Goal: Transaction & Acquisition: Download file/media

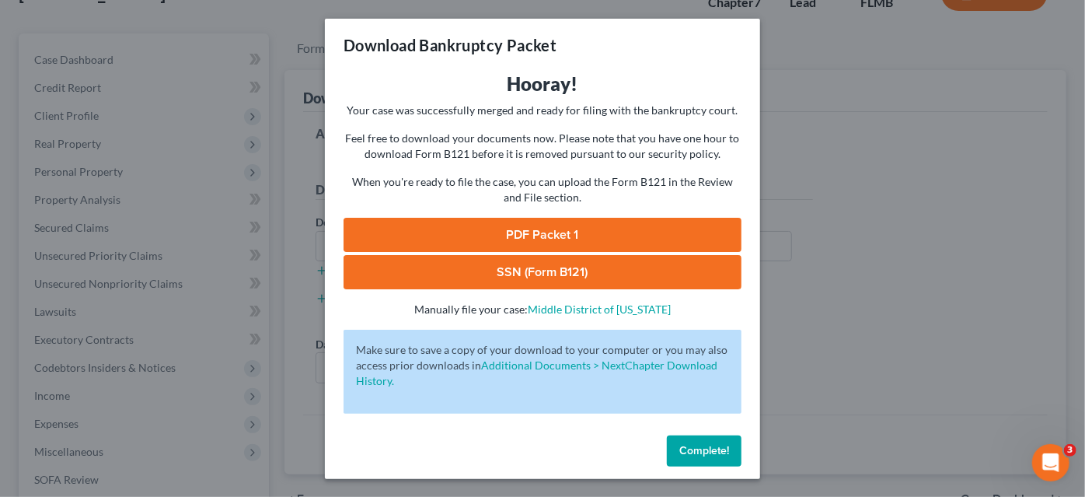
click at [696, 465] on div "Complete!" at bounding box center [542, 454] width 435 height 50
click at [699, 458] on button "Complete!" at bounding box center [704, 450] width 75 height 31
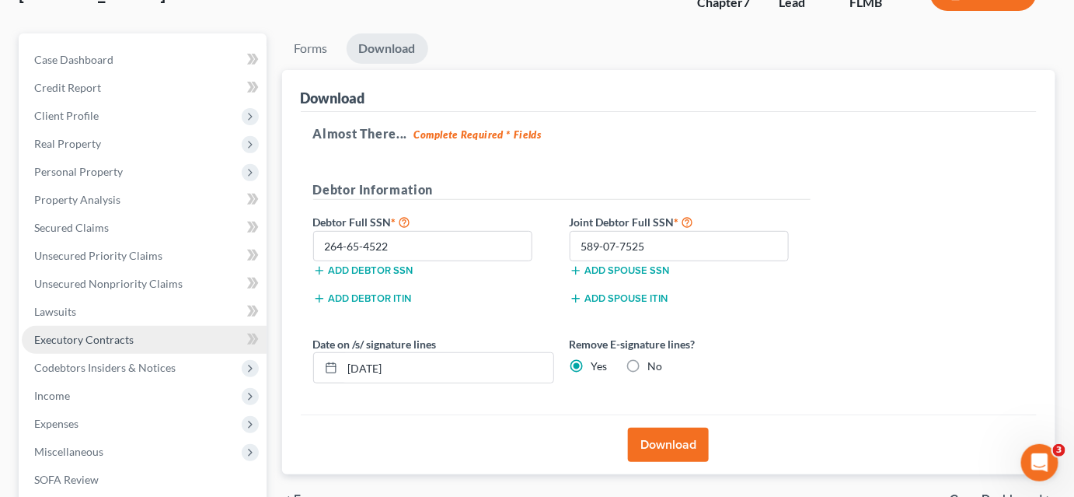
click at [83, 333] on span "Executory Contracts" at bounding box center [83, 339] width 99 height 13
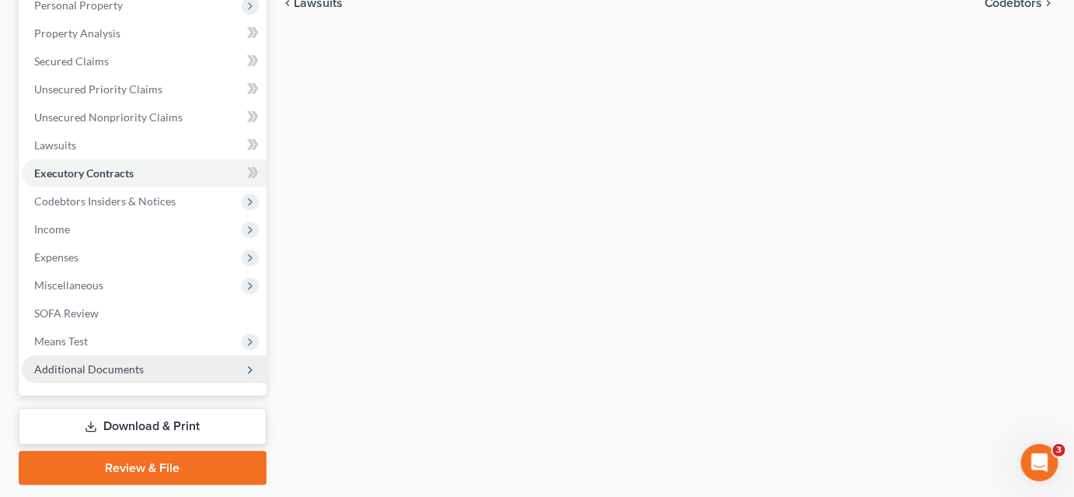
scroll to position [328, 0]
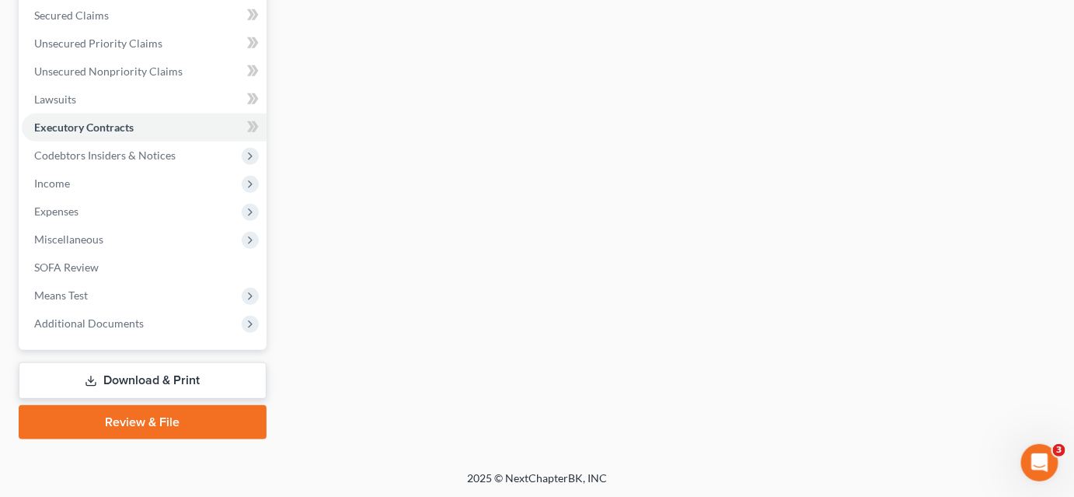
click at [129, 377] on link "Download & Print" at bounding box center [143, 380] width 248 height 37
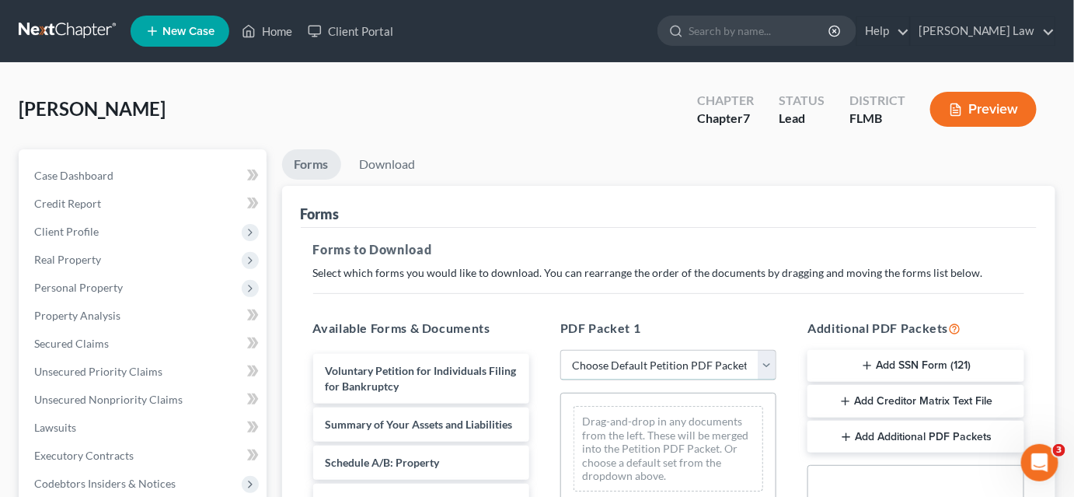
click at [597, 370] on select "Choose Default Petition PDF Packet Complete Bankruptcy Petition (all forms and …" at bounding box center [668, 365] width 216 height 31
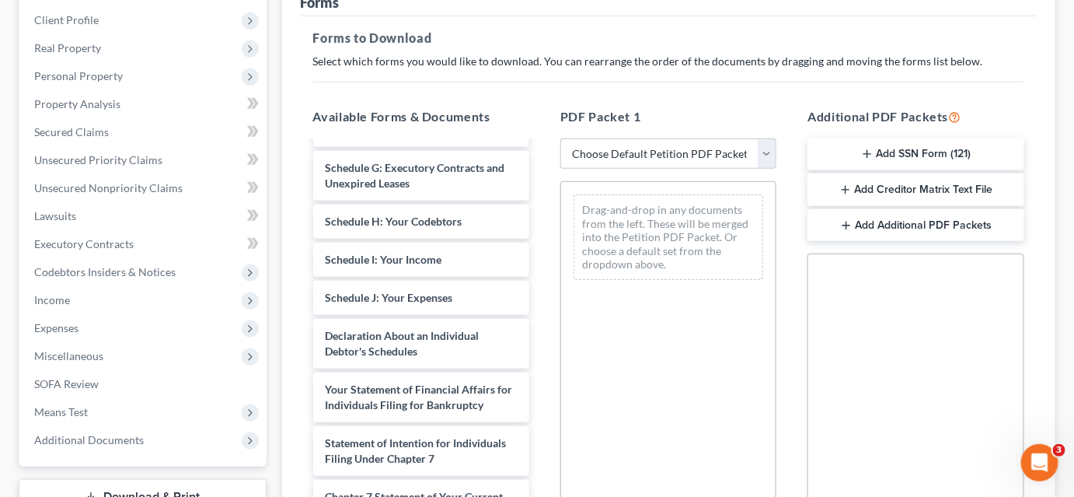
scroll to position [464, 0]
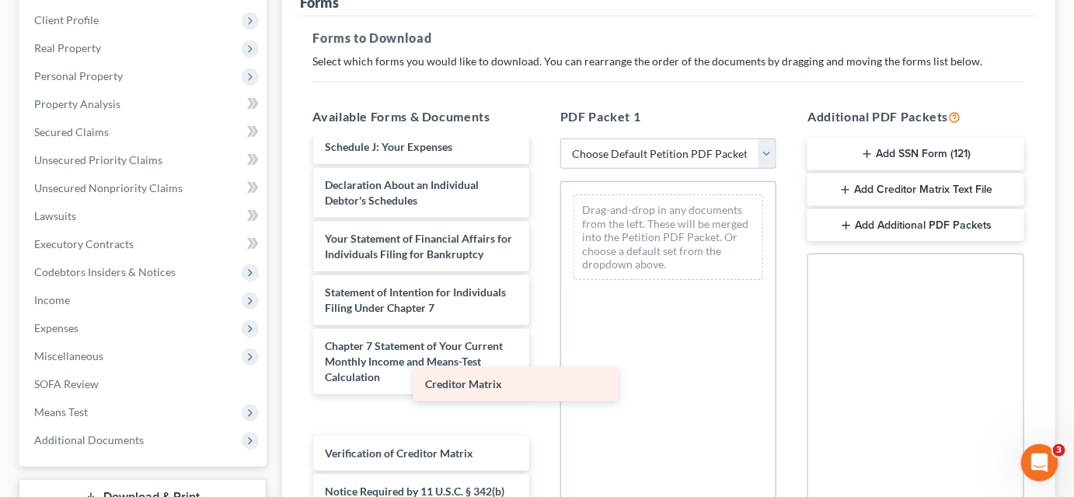
drag, startPoint x: 413, startPoint y: 395, endPoint x: 694, endPoint y: 329, distance: 289.0
click at [542, 333] on div "Creditor Matrix Voluntary Petition for Individuals Filing for Bankruptcy Summar…" at bounding box center [421, 135] width 241 height 852
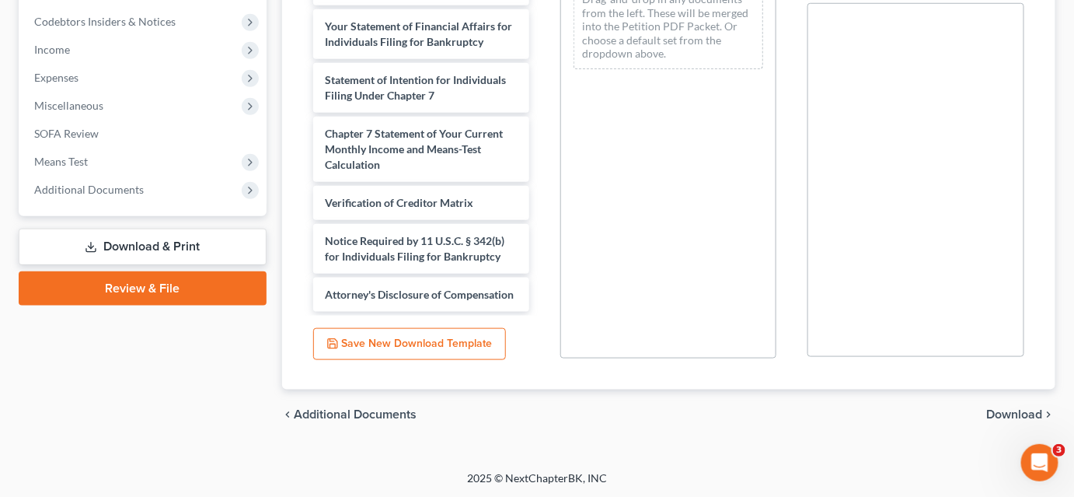
click at [1002, 420] on span "Download" at bounding box center [1015, 414] width 56 height 12
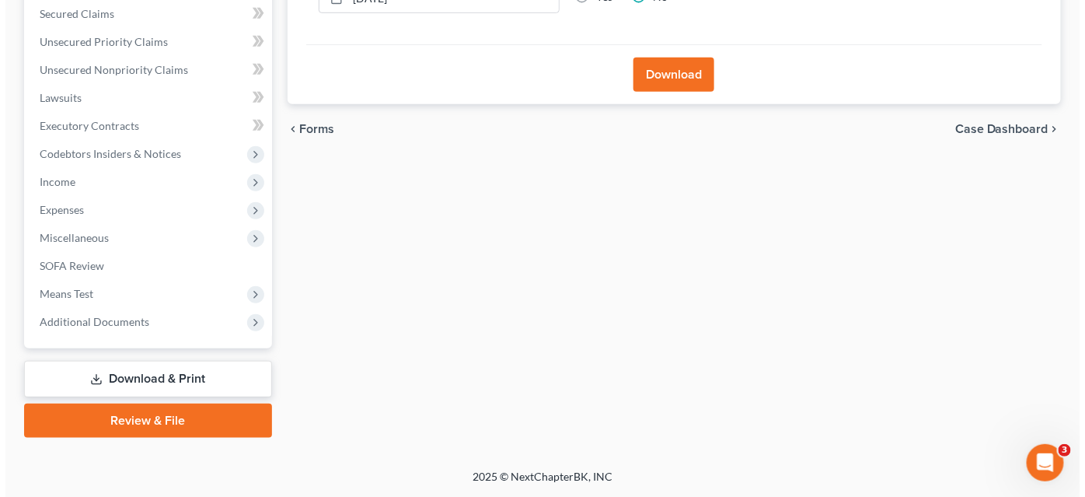
scroll to position [328, 0]
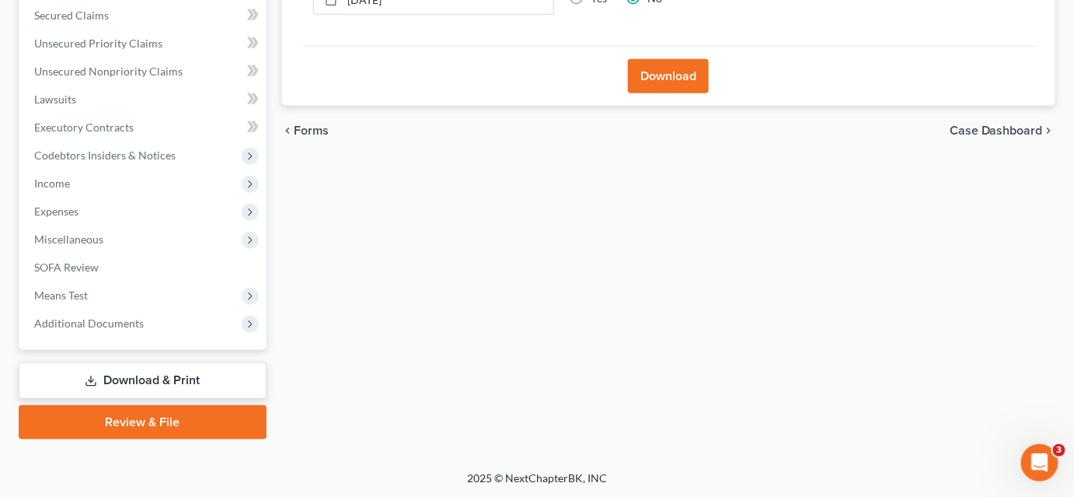
click at [655, 82] on button "Download" at bounding box center [668, 76] width 81 height 34
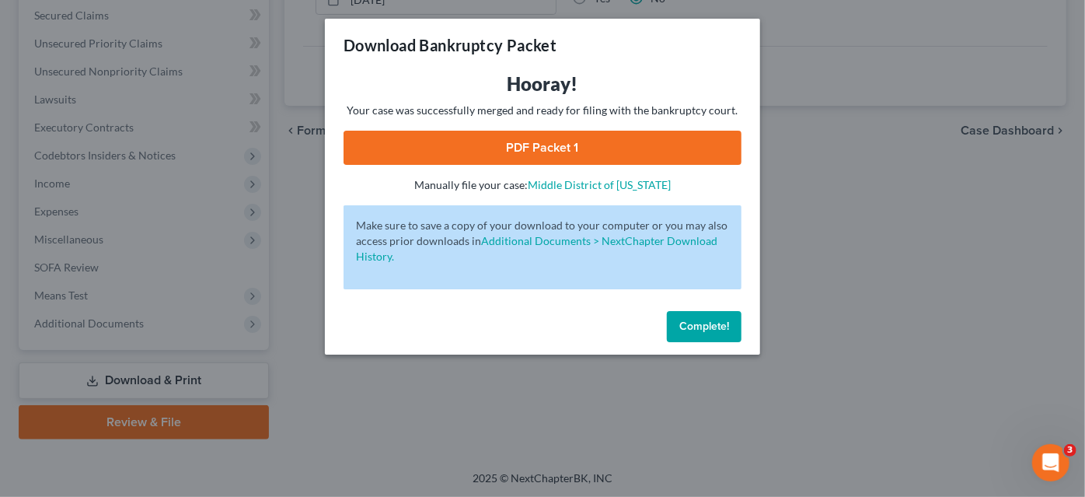
click at [556, 140] on link "PDF Packet 1" at bounding box center [542, 148] width 398 height 34
